Goal: Task Accomplishment & Management: Manage account settings

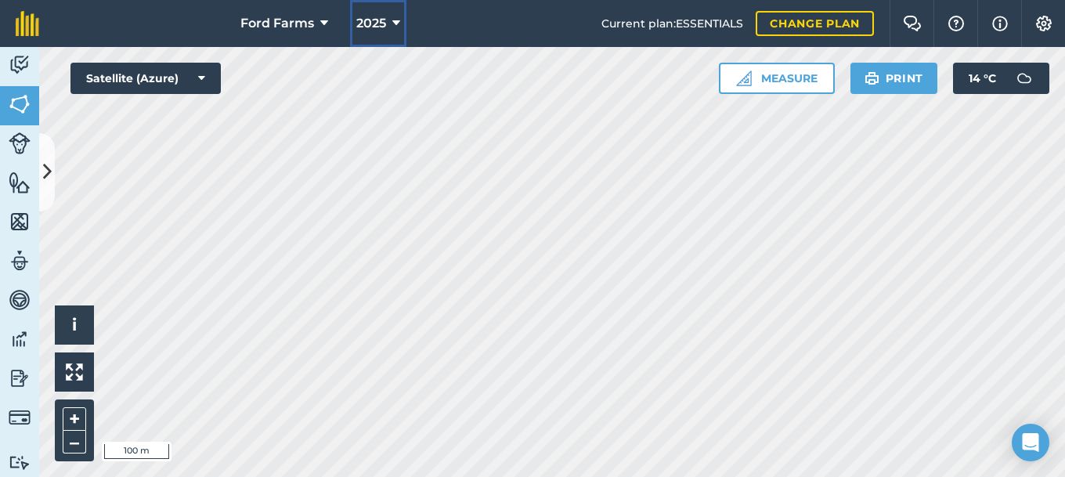
click at [388, 23] on button "2025" at bounding box center [378, 23] width 56 height 47
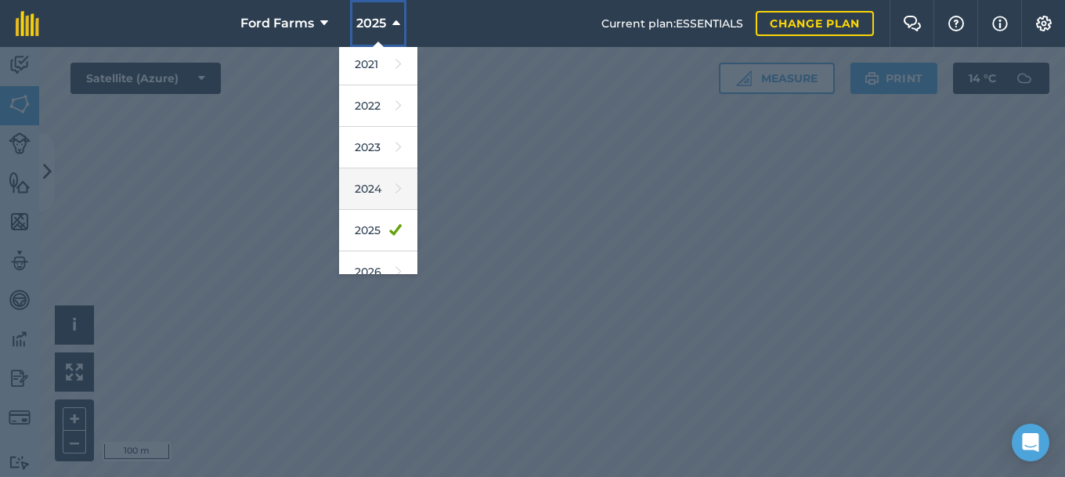
scroll to position [229, 0]
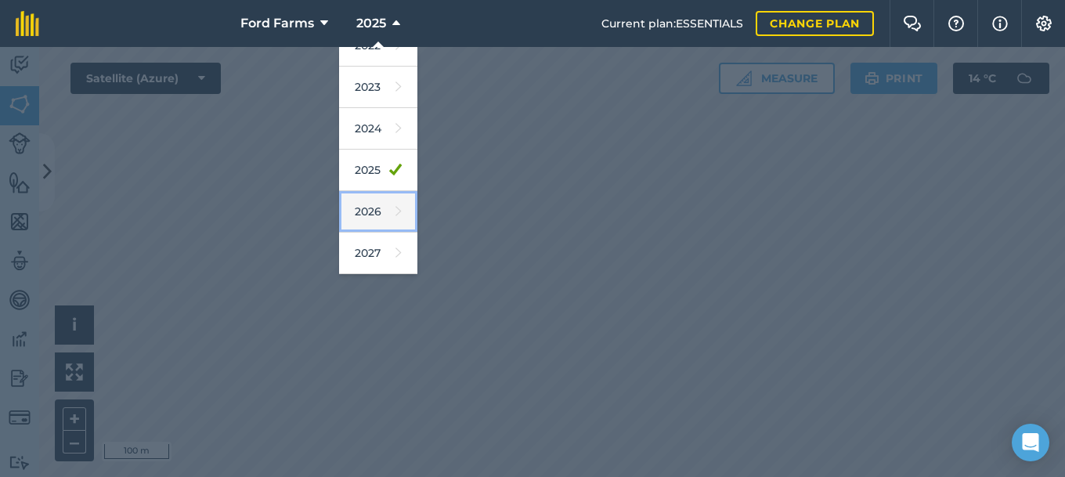
click at [387, 217] on link "2026" at bounding box center [378, 211] width 78 height 41
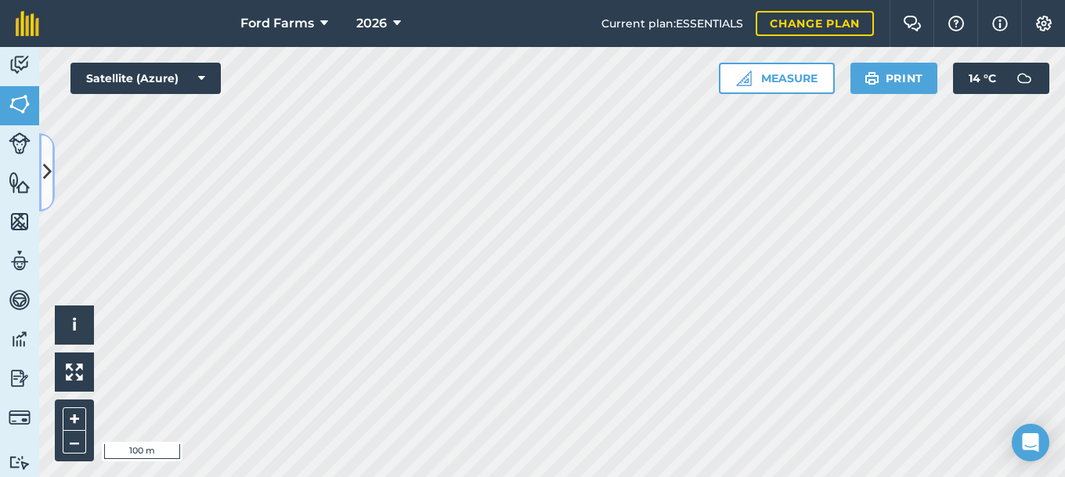
click at [46, 170] on icon at bounding box center [47, 171] width 9 height 27
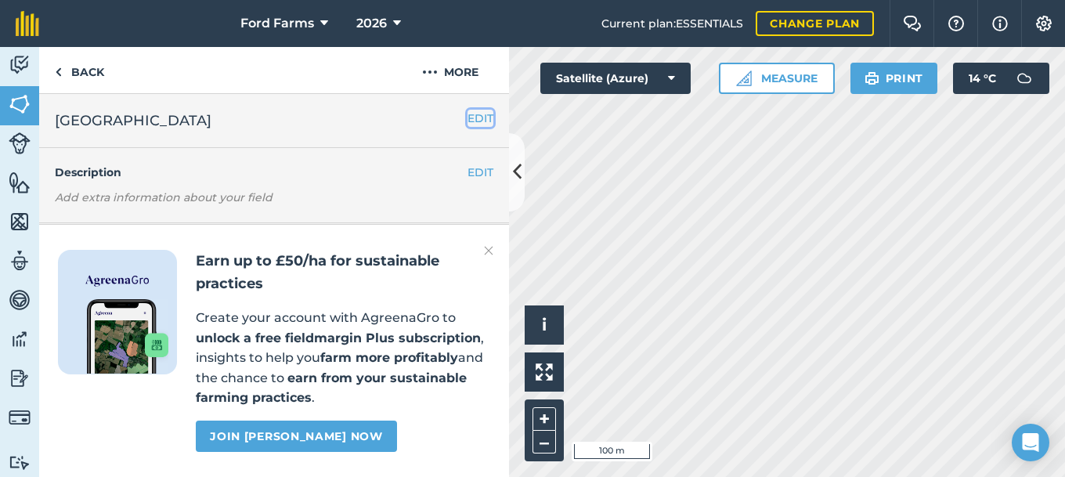
click at [475, 122] on button "EDIT" at bounding box center [480, 118] width 26 height 17
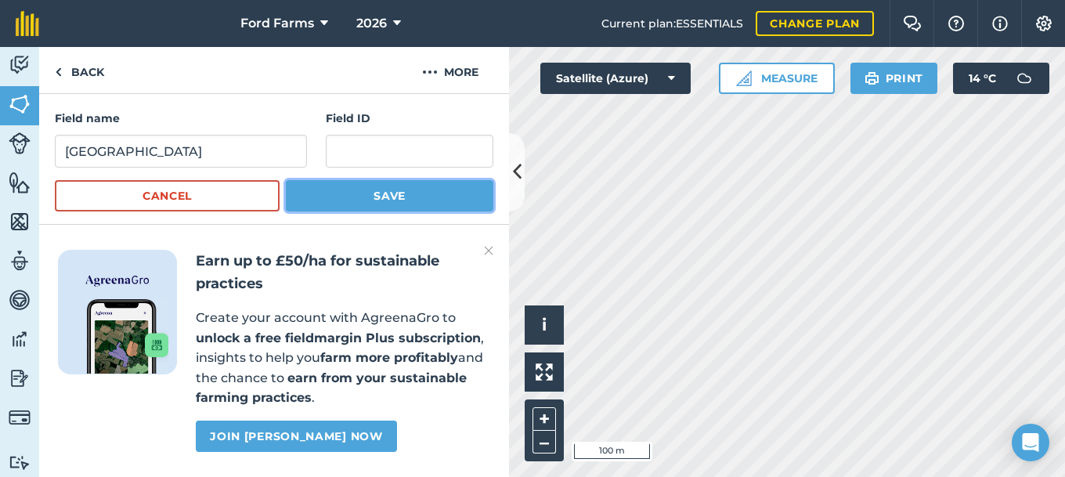
click at [468, 200] on button "Save" at bounding box center [389, 195] width 207 height 31
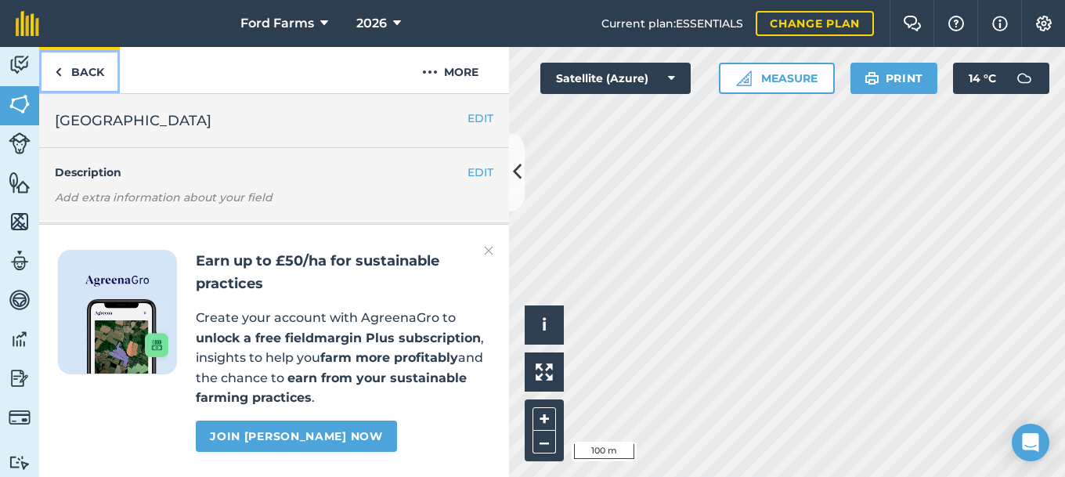
click at [88, 78] on link "Back" at bounding box center [79, 70] width 81 height 46
click at [522, 171] on button at bounding box center [517, 172] width 16 height 78
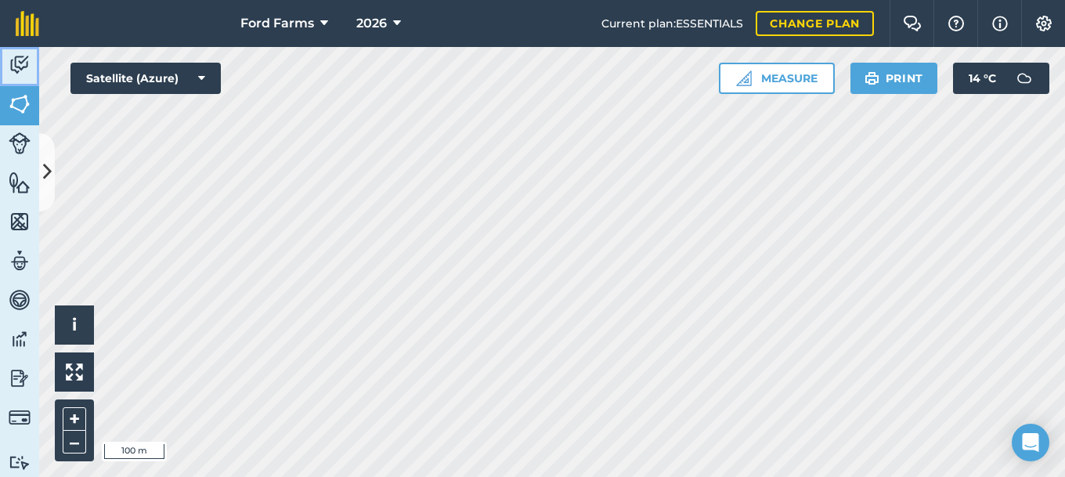
click at [30, 66] on img at bounding box center [20, 64] width 22 height 23
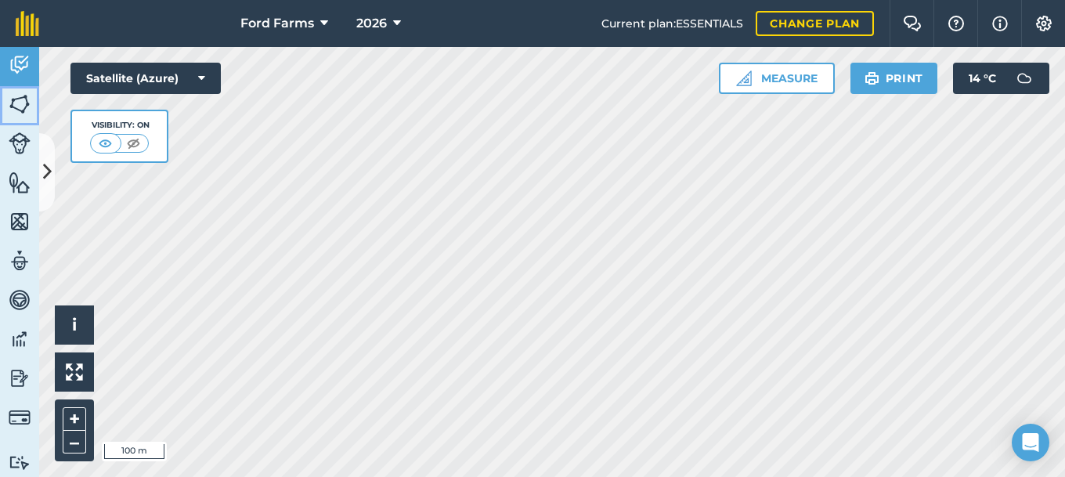
click at [18, 107] on img at bounding box center [20, 103] width 22 height 23
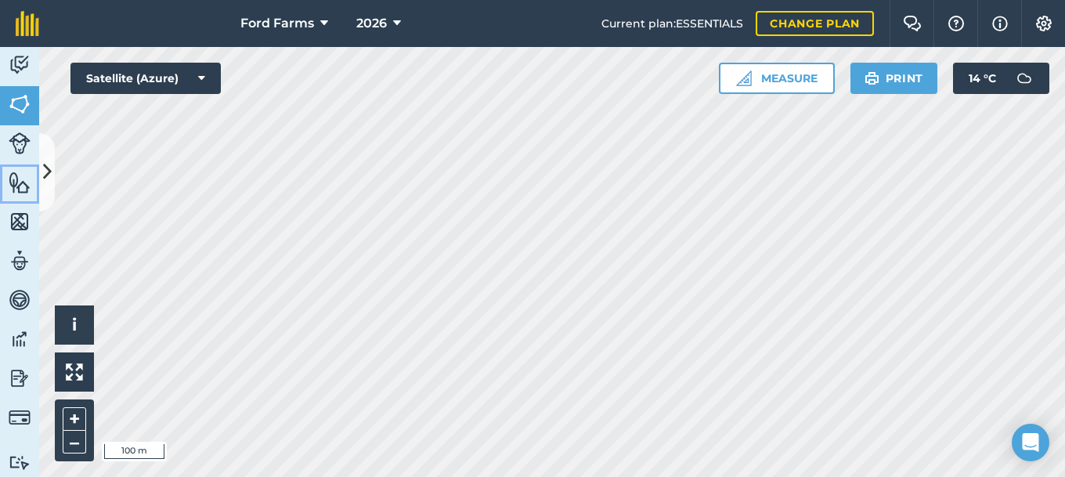
click at [22, 190] on img at bounding box center [20, 182] width 22 height 23
click at [30, 111] on img at bounding box center [20, 103] width 22 height 23
click at [49, 168] on icon at bounding box center [47, 171] width 9 height 27
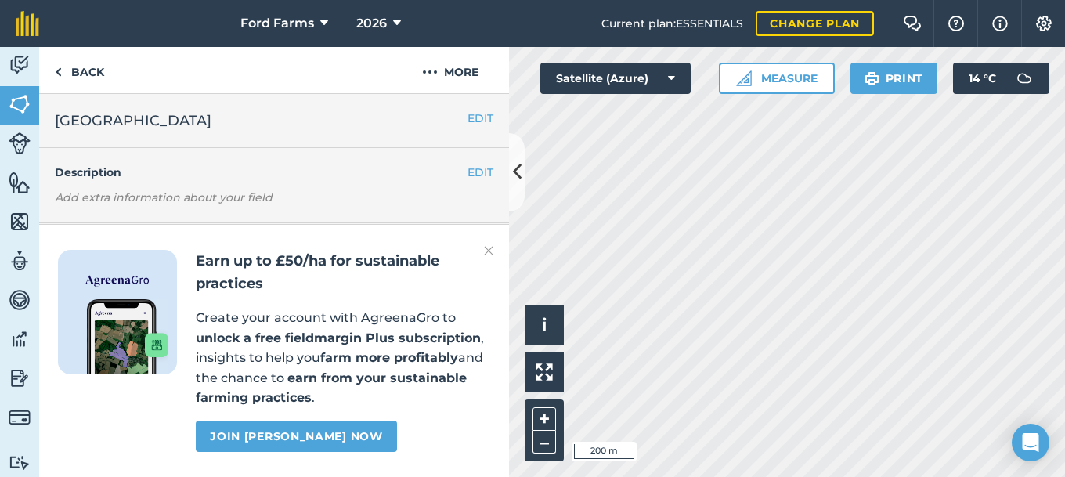
click at [488, 251] on img at bounding box center [488, 250] width 9 height 19
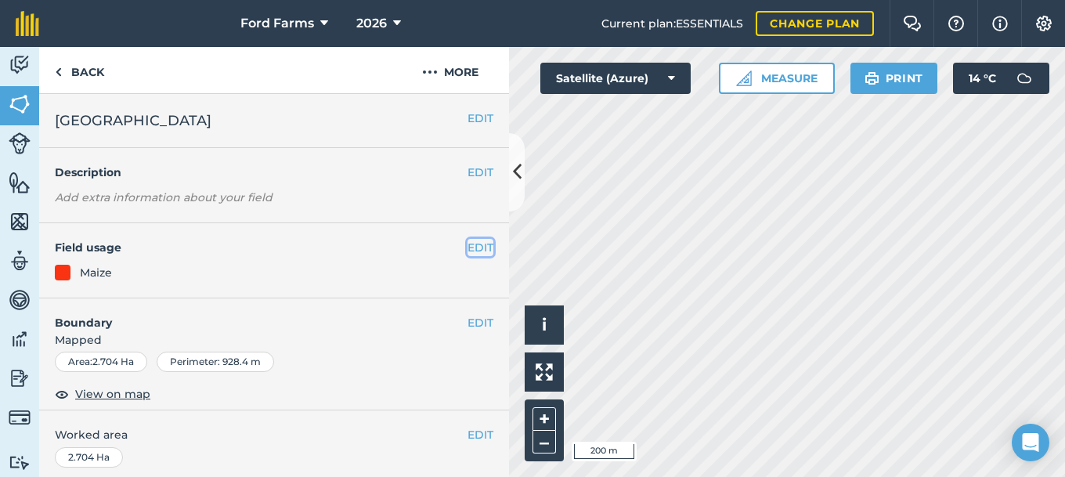
click at [486, 243] on button "EDIT" at bounding box center [480, 247] width 26 height 17
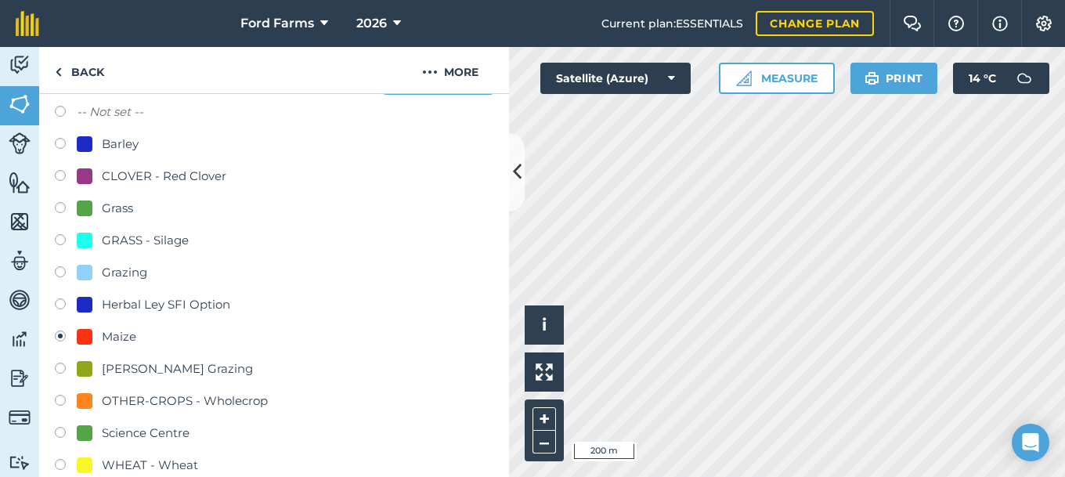
scroll to position [254, 0]
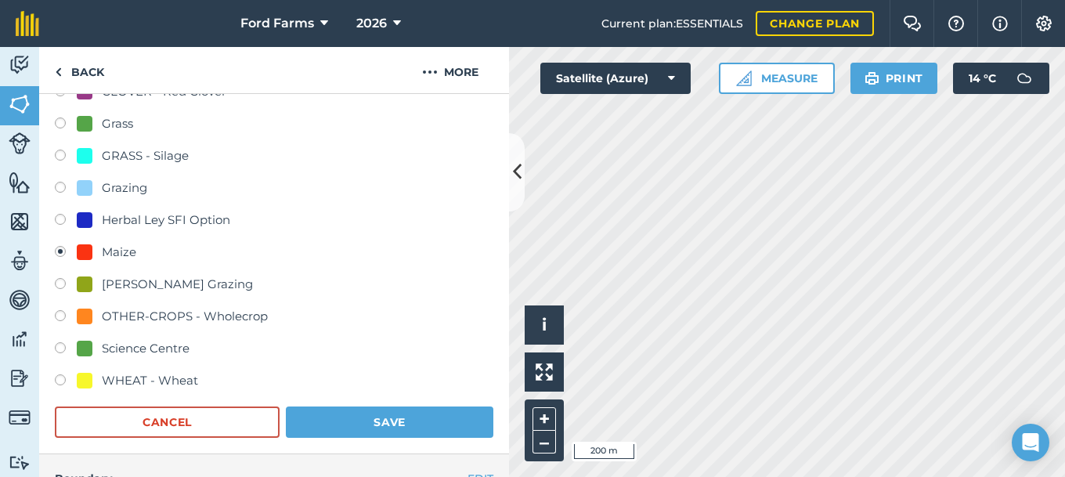
click at [62, 156] on label at bounding box center [66, 158] width 22 height 16
radio input "true"
radio input "false"
click at [360, 419] on button "Save" at bounding box center [389, 421] width 207 height 31
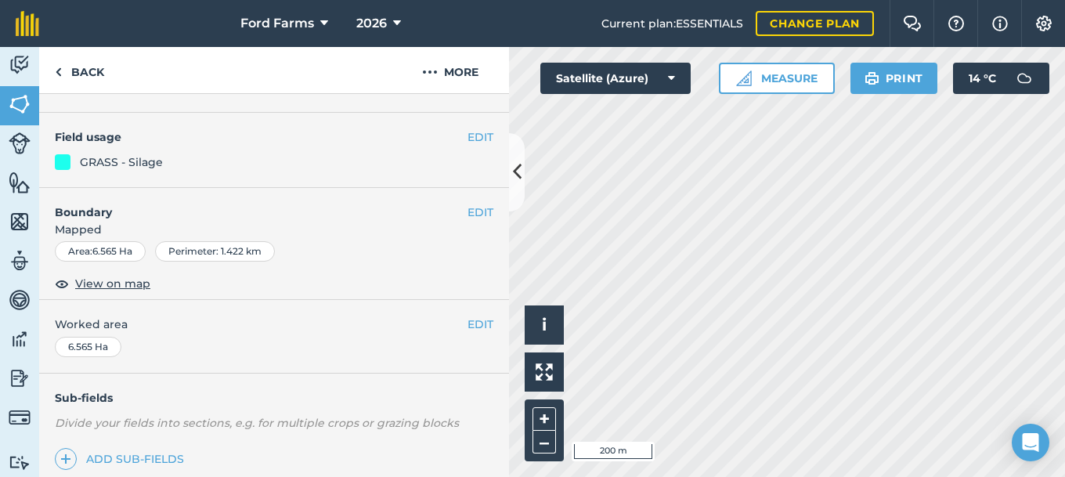
scroll to position [169, 0]
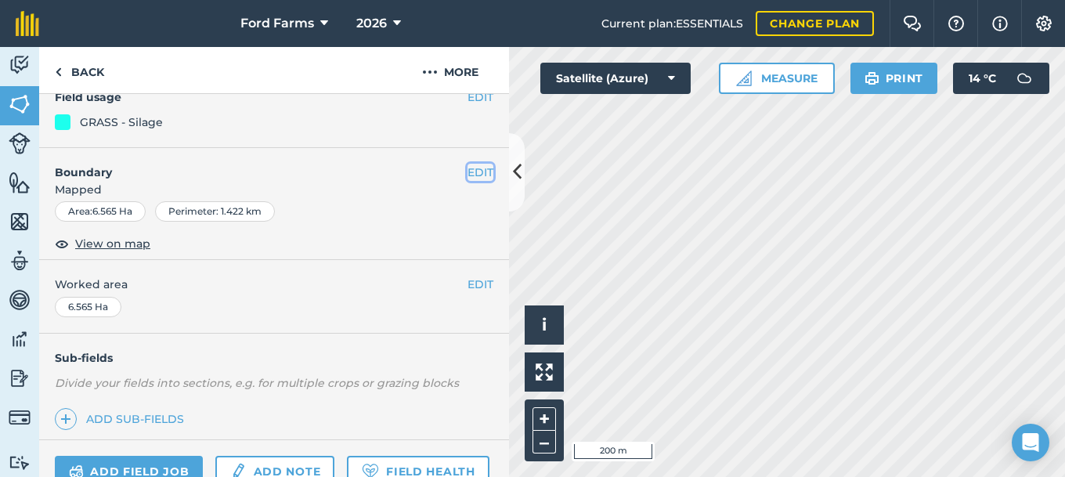
click at [474, 174] on button "EDIT" at bounding box center [480, 172] width 26 height 17
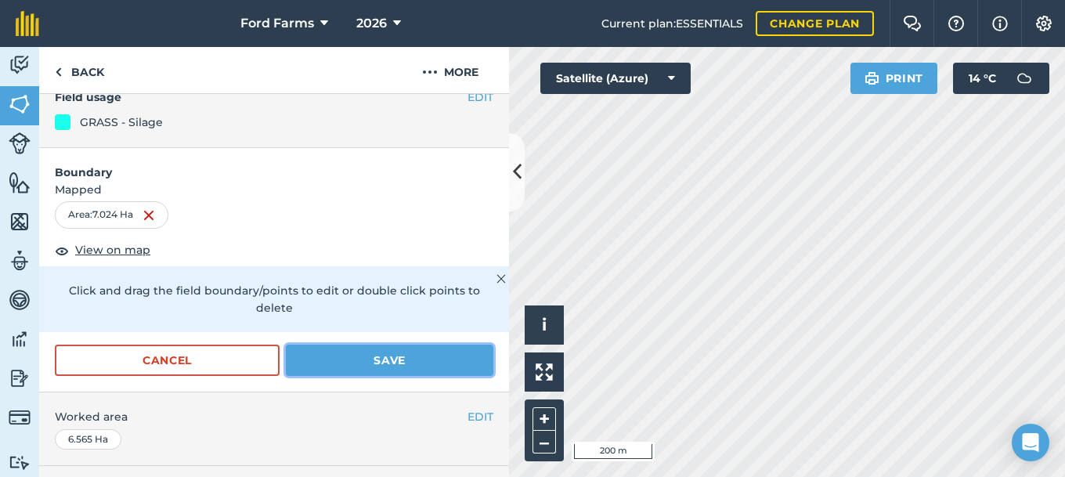
click at [352, 344] on button "Save" at bounding box center [389, 359] width 207 height 31
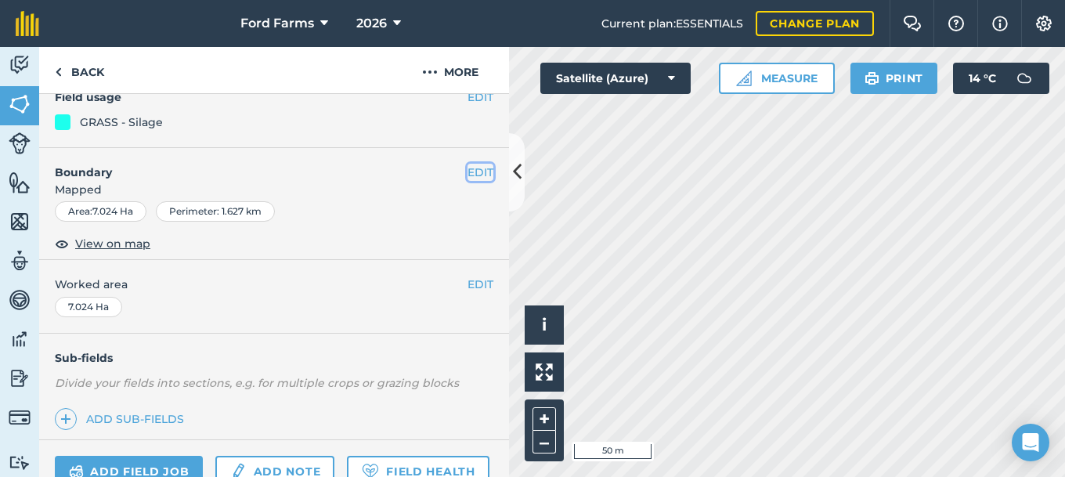
click at [475, 172] on button "EDIT" at bounding box center [480, 172] width 26 height 17
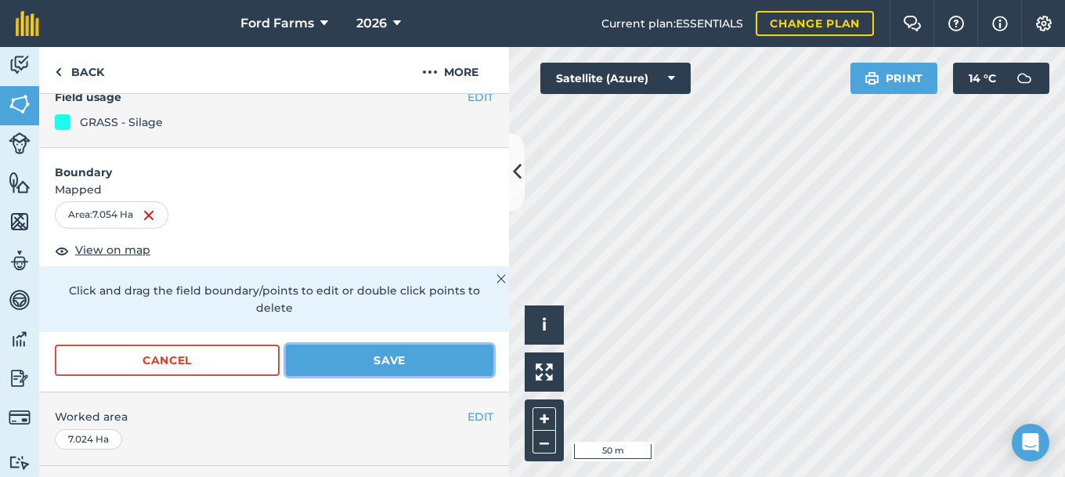
click at [433, 344] on button "Save" at bounding box center [389, 359] width 207 height 31
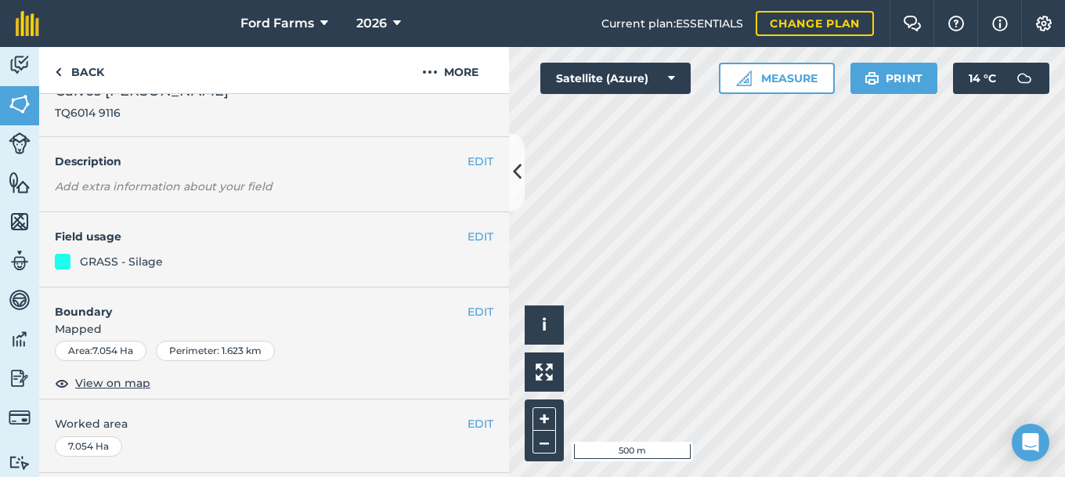
scroll to position [0, 0]
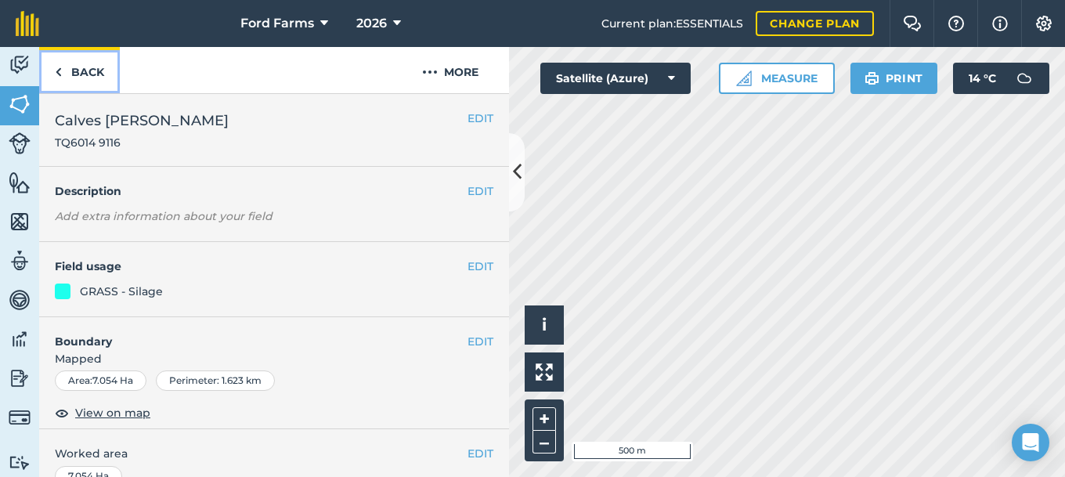
click at [76, 76] on link "Back" at bounding box center [79, 70] width 81 height 46
click at [514, 171] on icon at bounding box center [517, 171] width 9 height 27
